Goal: Task Accomplishment & Management: Manage account settings

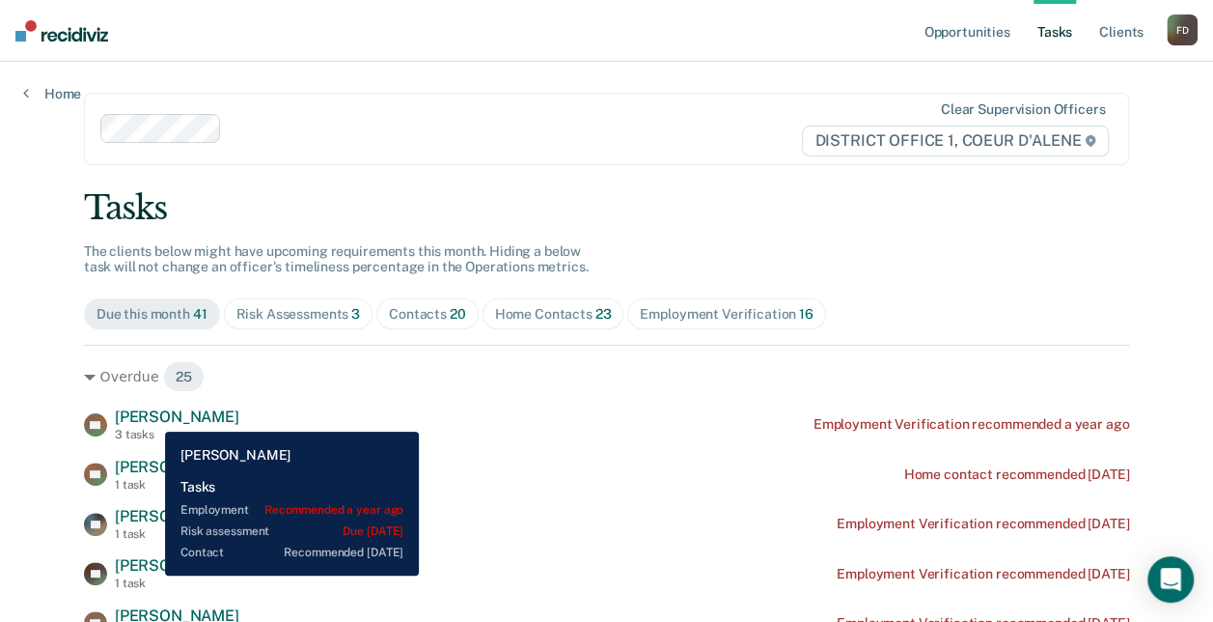
click at [151, 417] on span "[PERSON_NAME]" at bounding box center [177, 416] width 125 height 18
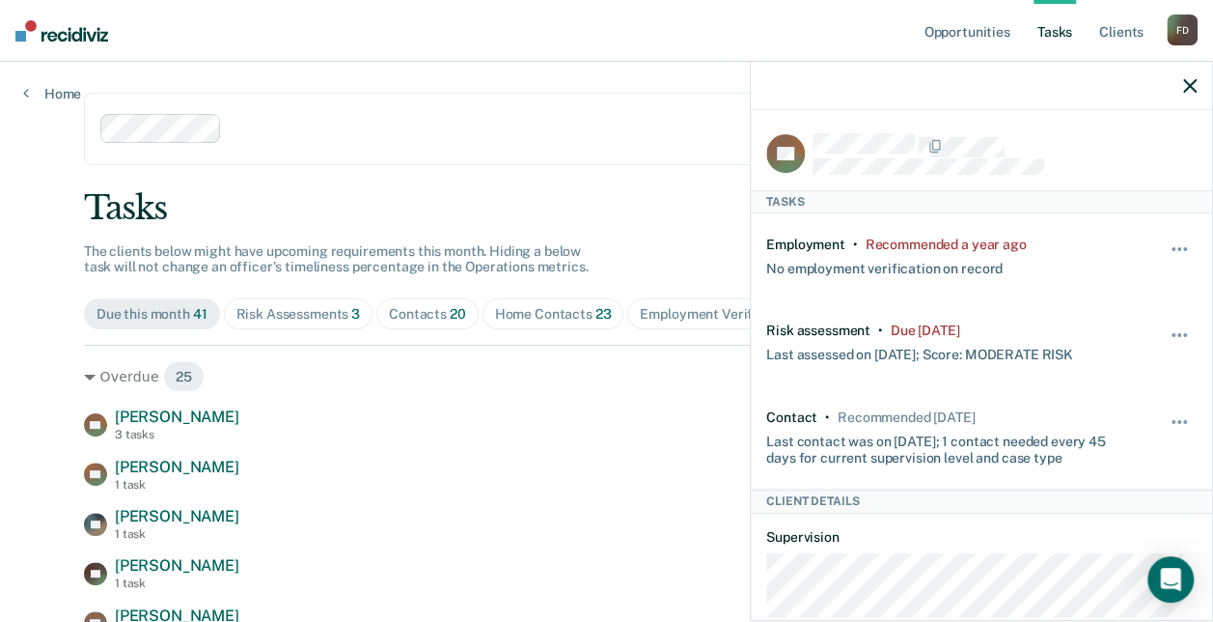
click at [593, 199] on div "Tasks" at bounding box center [606, 208] width 1045 height 40
click at [557, 314] on div "Home Contacts 23" at bounding box center [553, 314] width 117 height 16
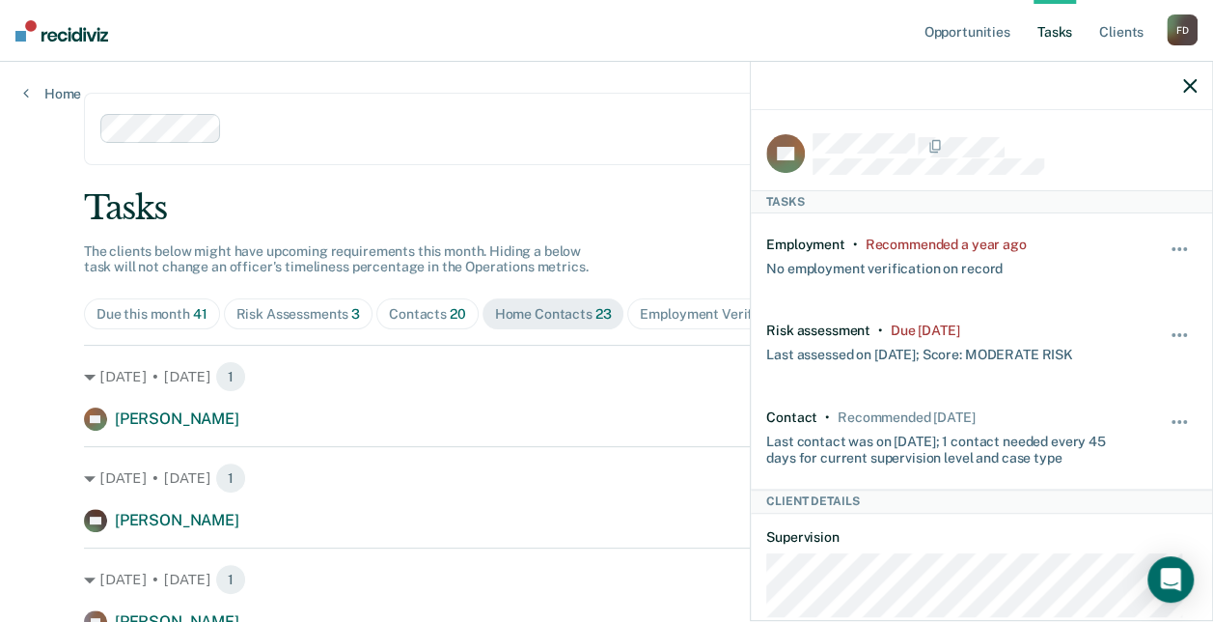
drag, startPoint x: 1191, startPoint y: 81, endPoint x: 1176, endPoint y: 85, distance: 15.9
click at [1191, 81] on icon "button" at bounding box center [1190, 86] width 14 height 14
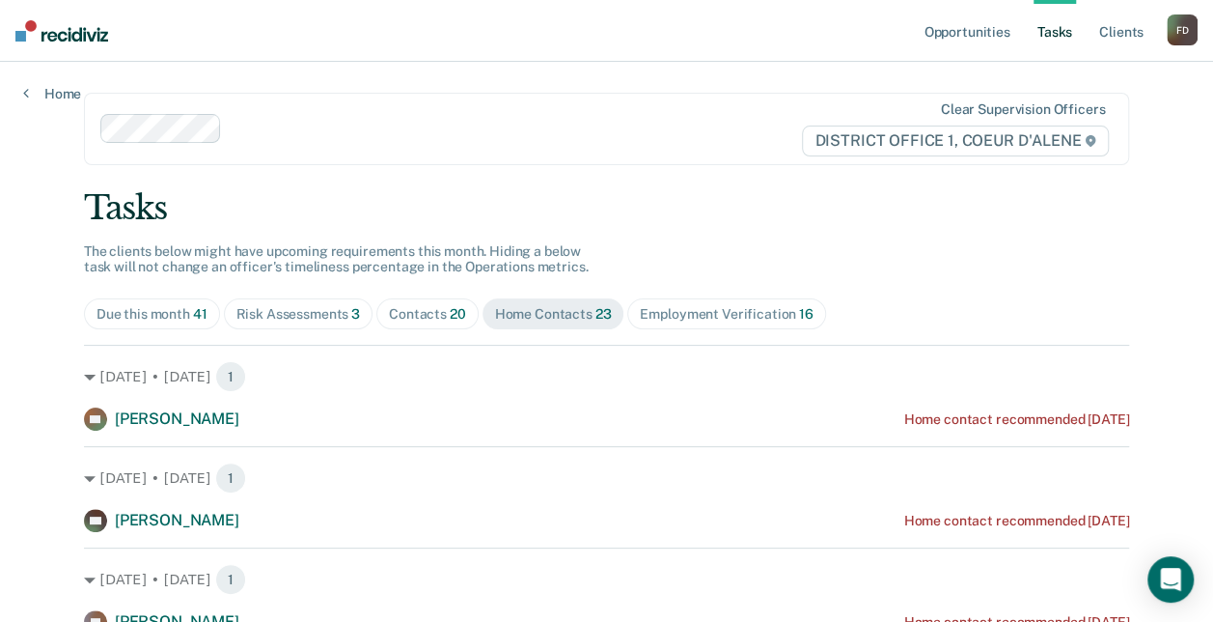
click at [425, 306] on div "Contacts 20" at bounding box center [427, 314] width 77 height 16
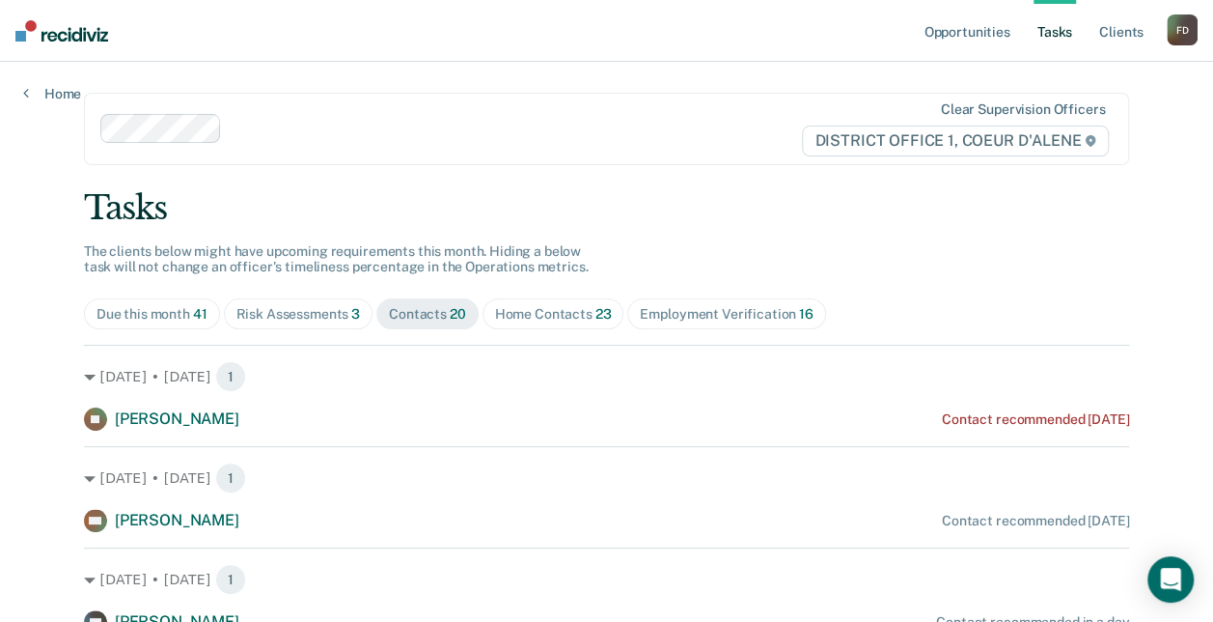
click at [308, 309] on div "Risk Assessments 3" at bounding box center [298, 314] width 125 height 16
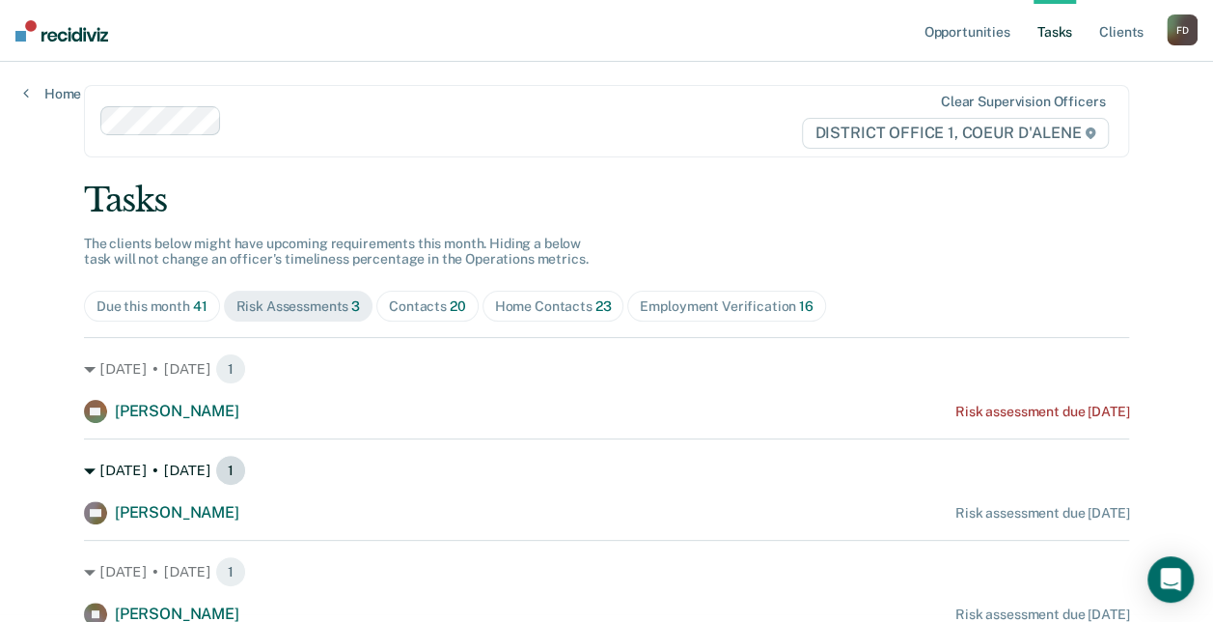
scroll to position [11, 0]
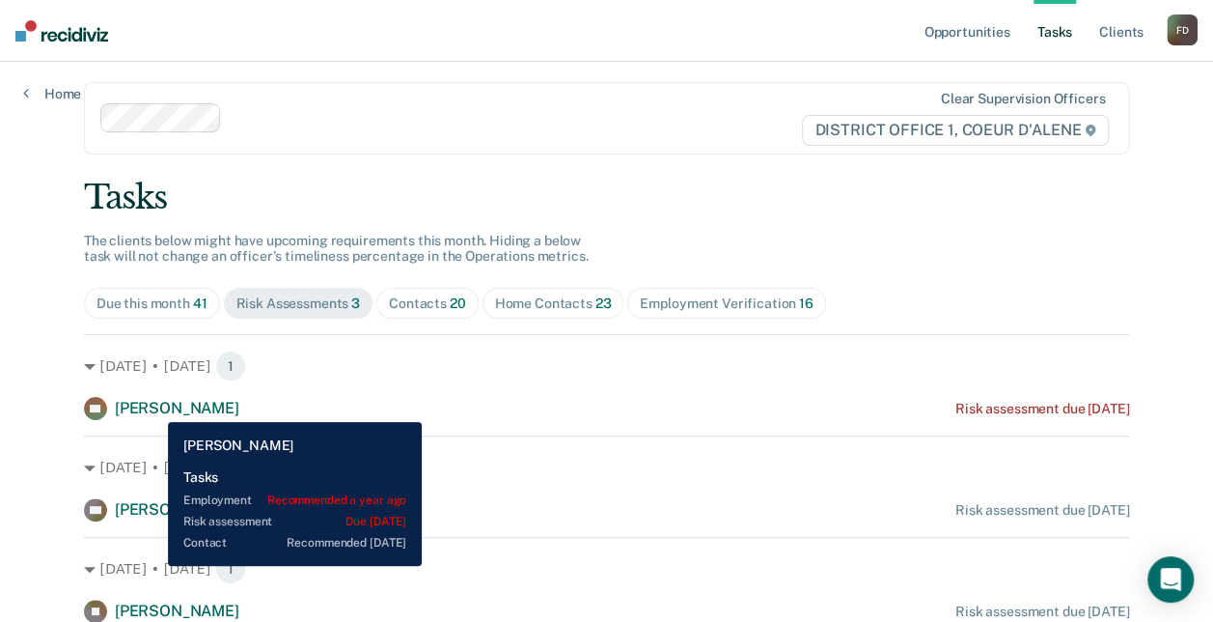
click at [153, 407] on span "[PERSON_NAME]" at bounding box center [177, 408] width 125 height 18
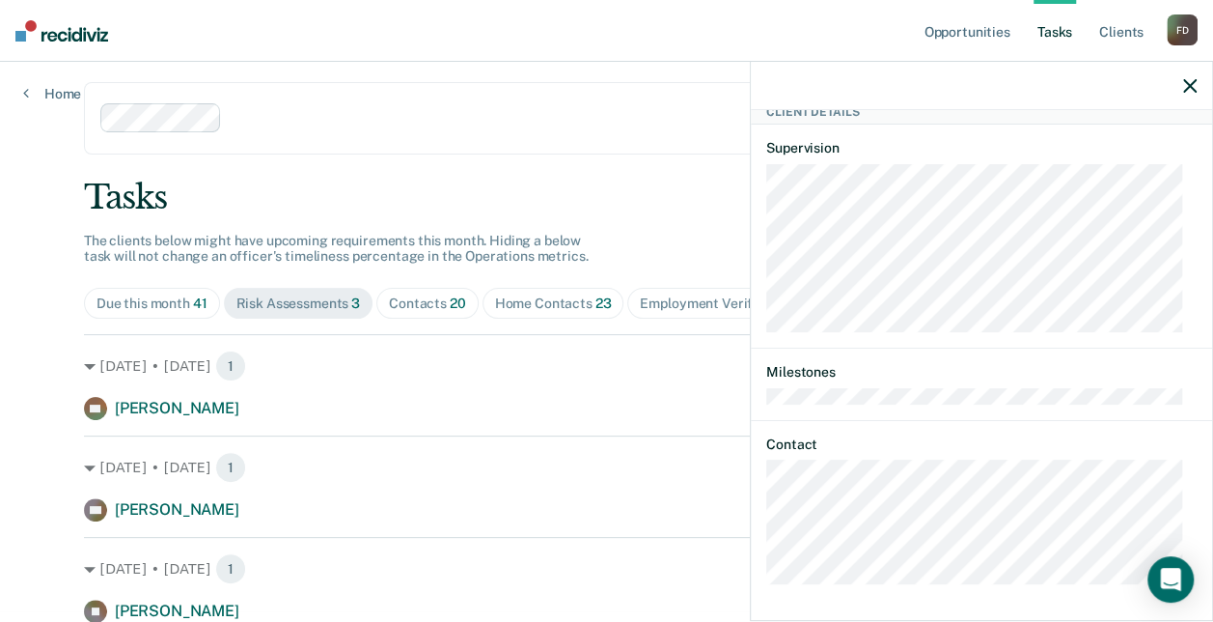
scroll to position [0, 0]
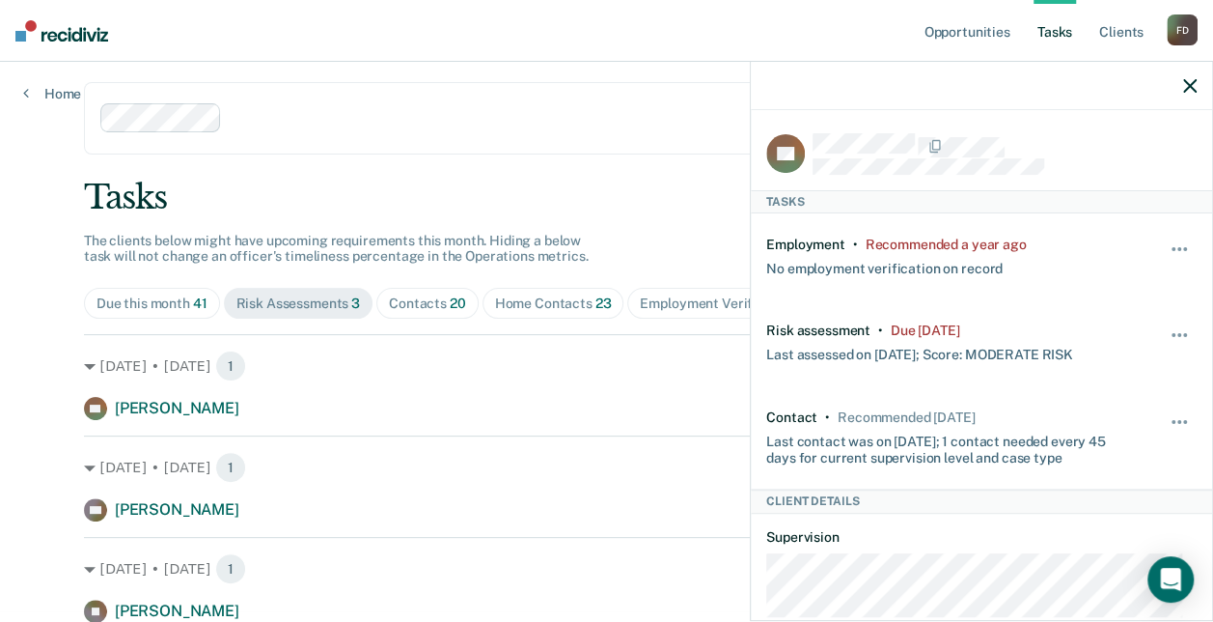
click at [157, 309] on div "Due this month 41" at bounding box center [152, 303] width 111 height 16
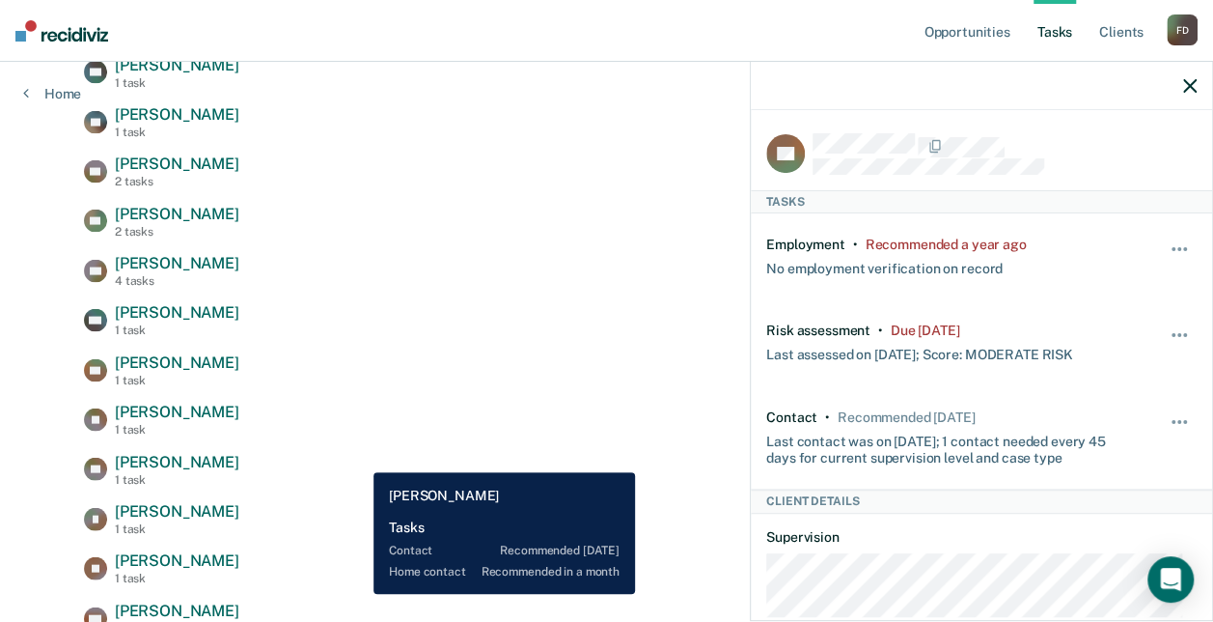
scroll to position [1867, 0]
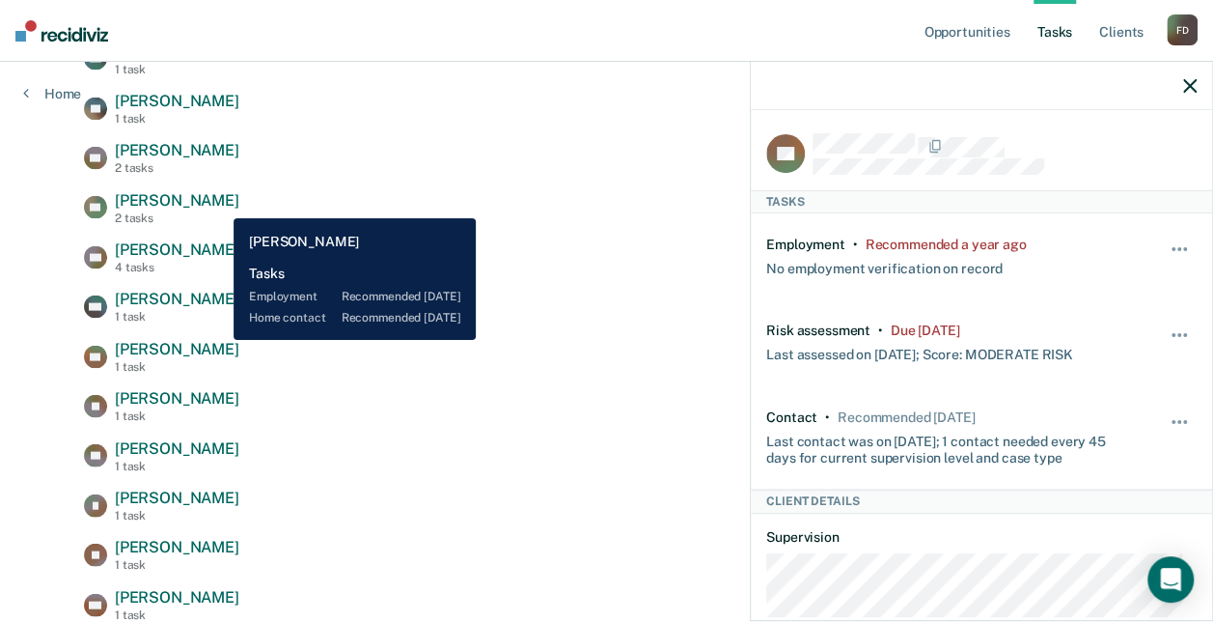
click at [219, 204] on span "[PERSON_NAME]" at bounding box center [177, 200] width 125 height 18
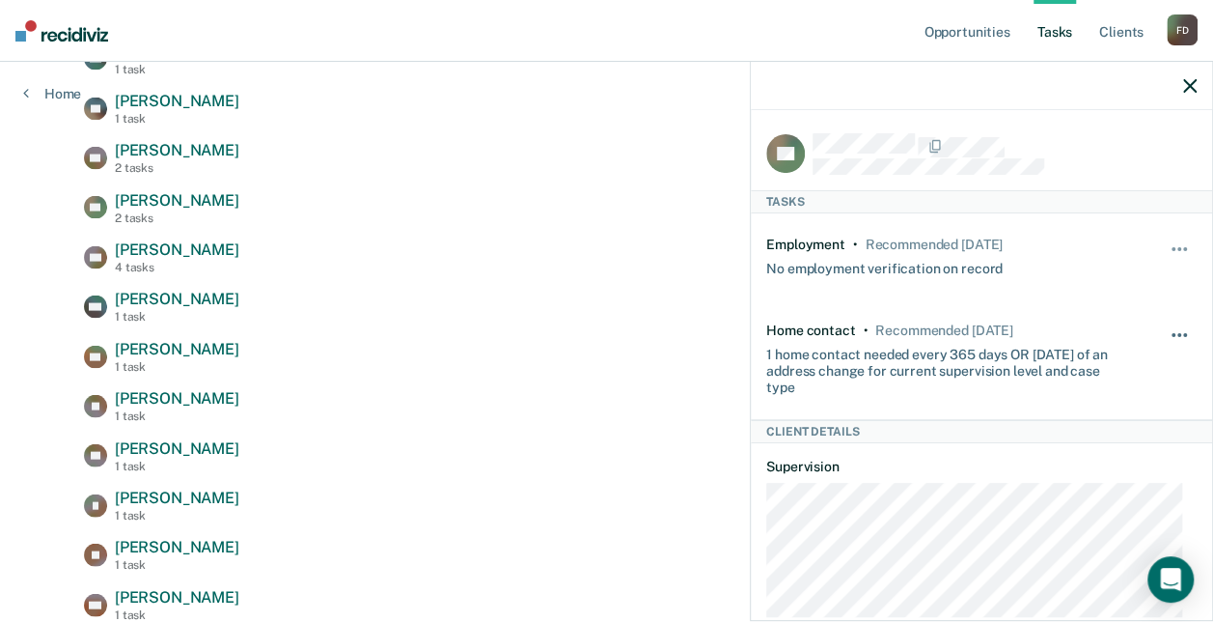
click at [1183, 333] on span "button" at bounding box center [1185, 335] width 4 height 4
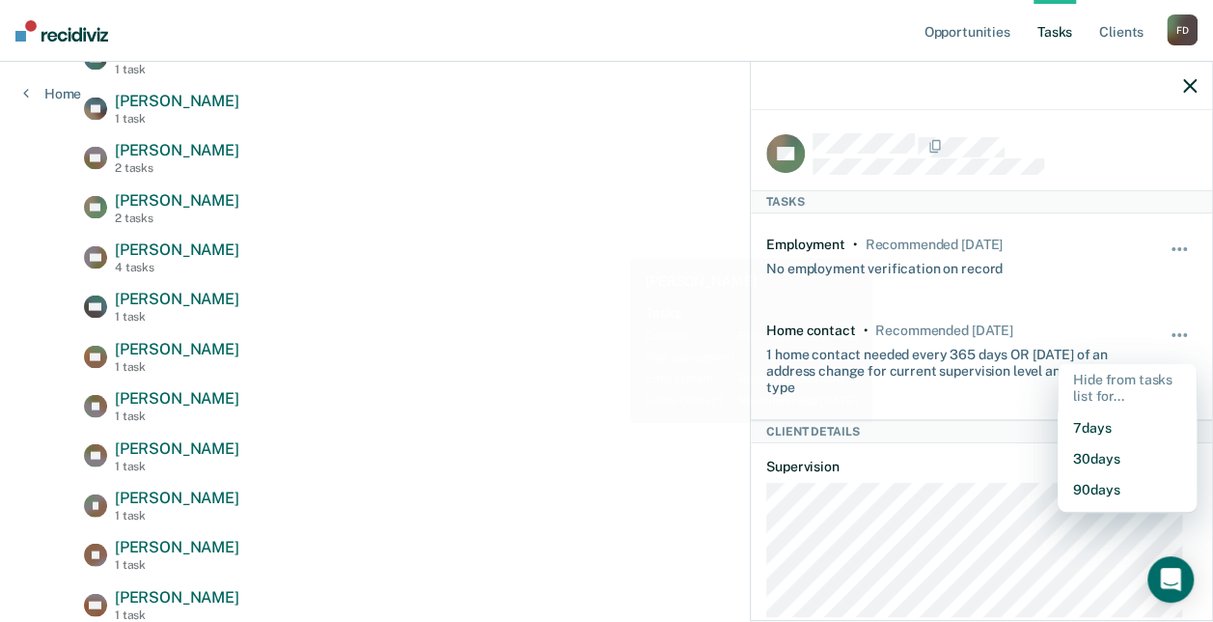
click at [578, 236] on div "SC [PERSON_NAME] 2 tasks Contact recommended [DATE] [PERSON_NAME] 2 tasks Emplo…" at bounding box center [606, 233] width 1045 height 778
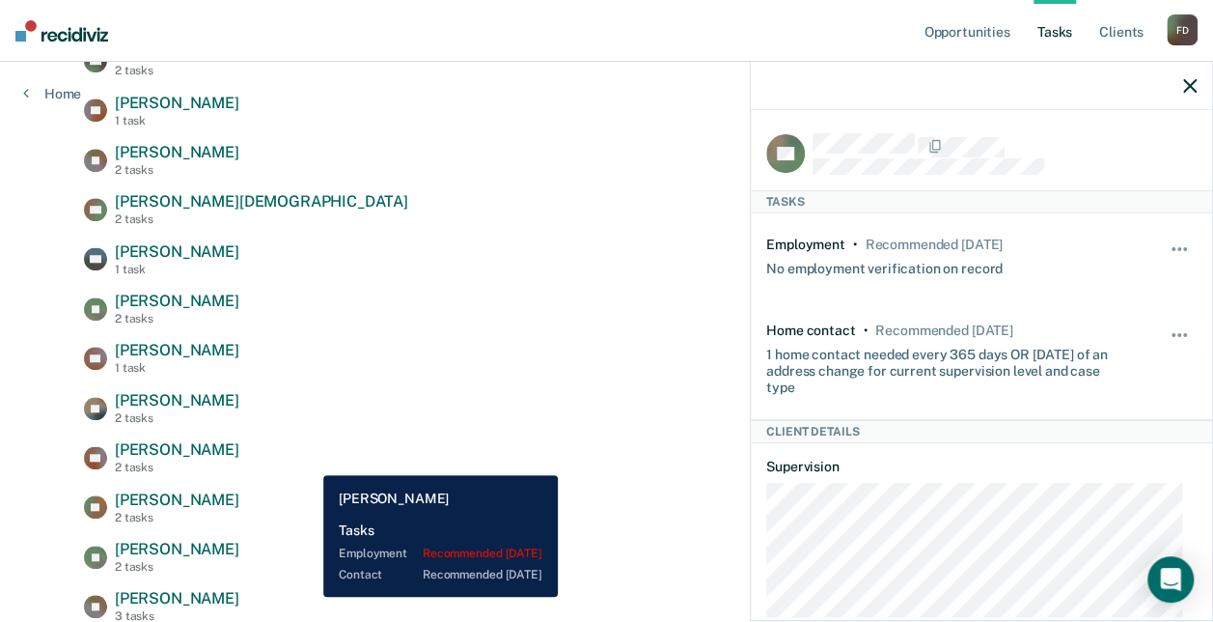
scroll to position [515, 0]
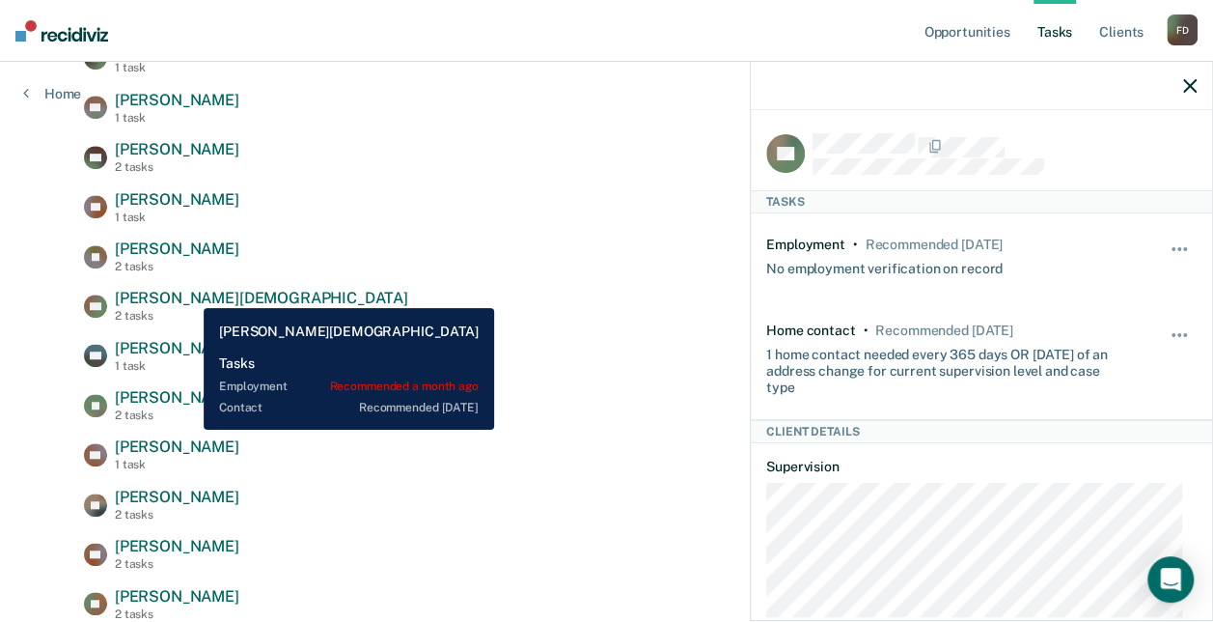
click at [189, 293] on span "[PERSON_NAME][DEMOGRAPHIC_DATA]" at bounding box center [261, 298] width 293 height 18
